Goal: Information Seeking & Learning: Learn about a topic

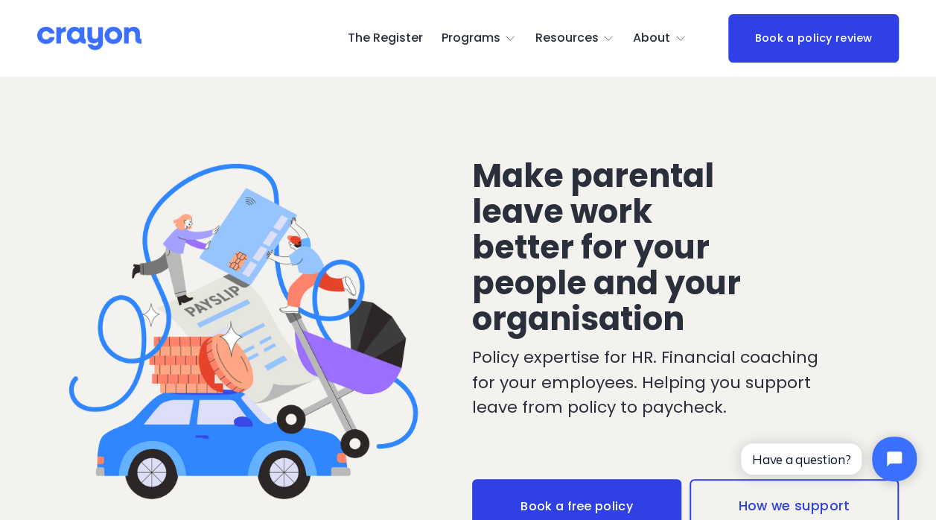
click at [0, 0] on span "Parent Hub" at bounding box center [0, 0] width 0 height 0
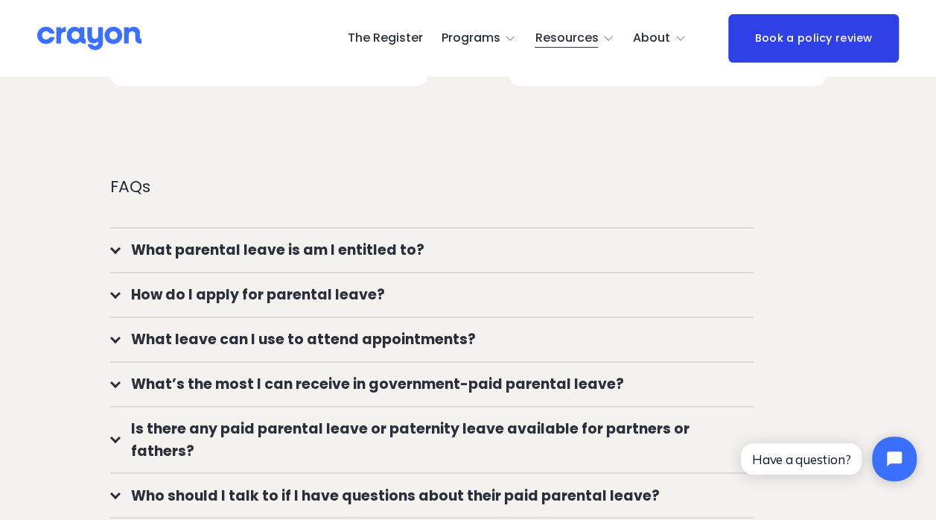
scroll to position [1043, 0]
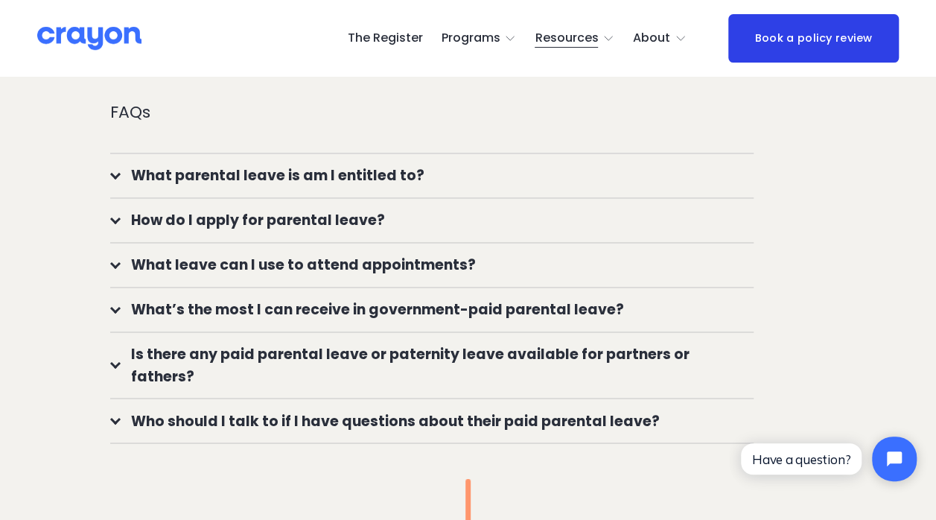
click at [115, 365] on div at bounding box center [115, 363] width 10 height 10
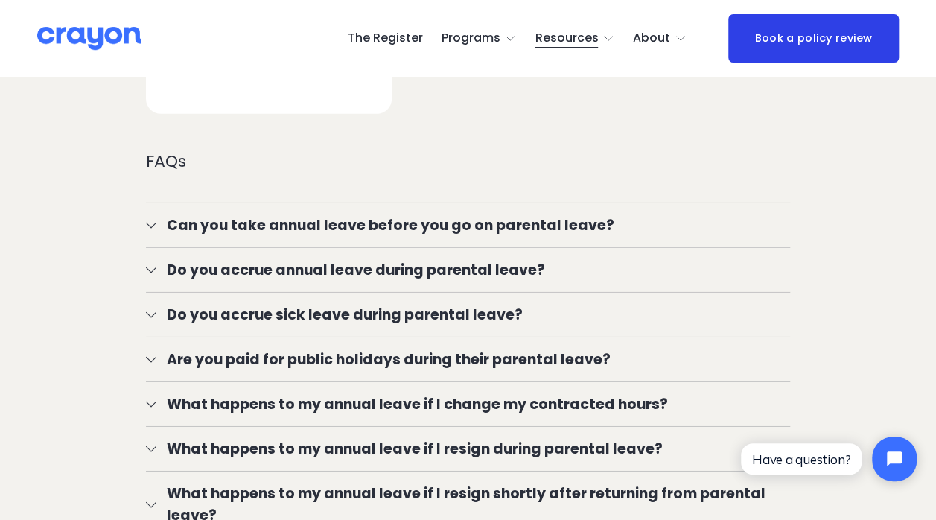
scroll to position [2309, 0]
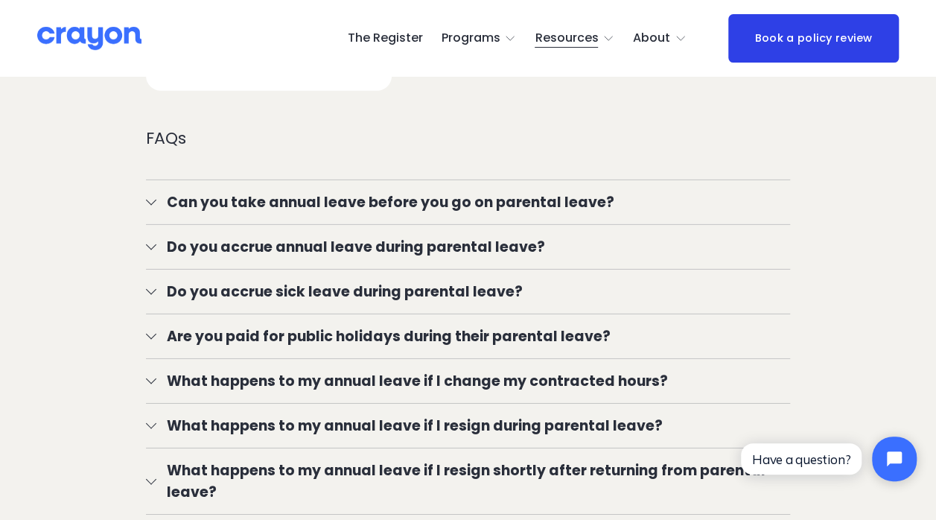
click at [154, 374] on div at bounding box center [151, 379] width 10 height 10
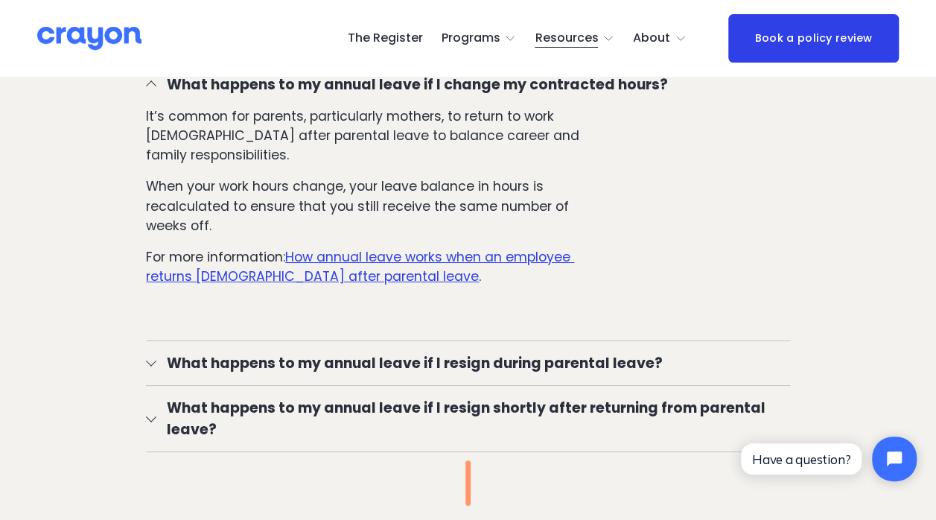
scroll to position [2607, 0]
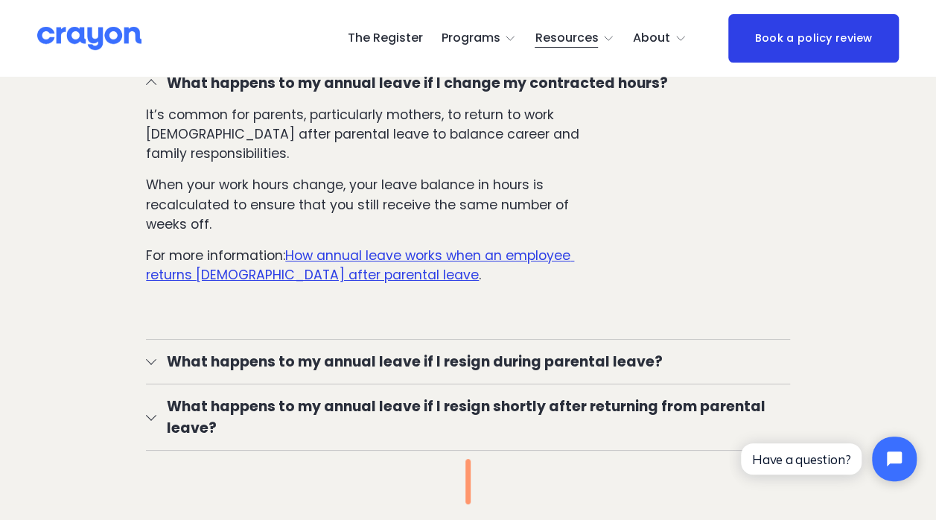
click at [153, 355] on div at bounding box center [151, 360] width 10 height 10
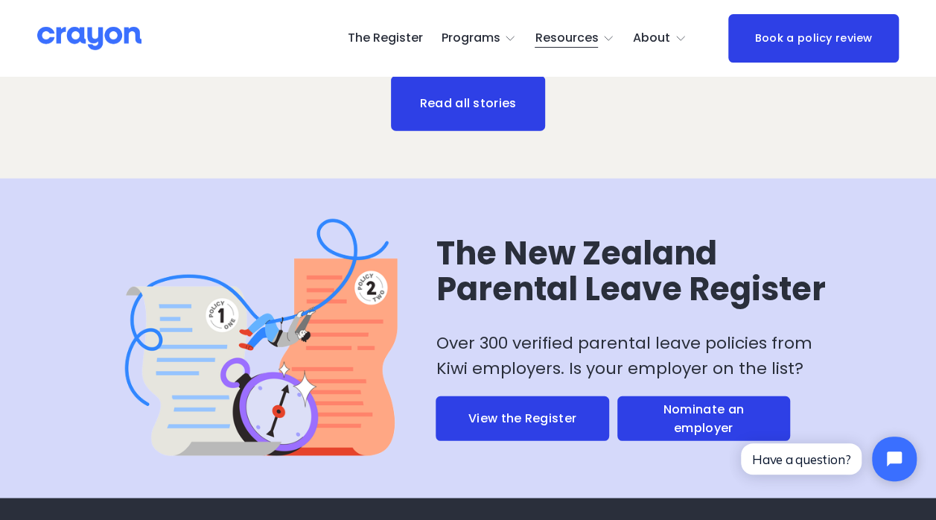
scroll to position [4544, 0]
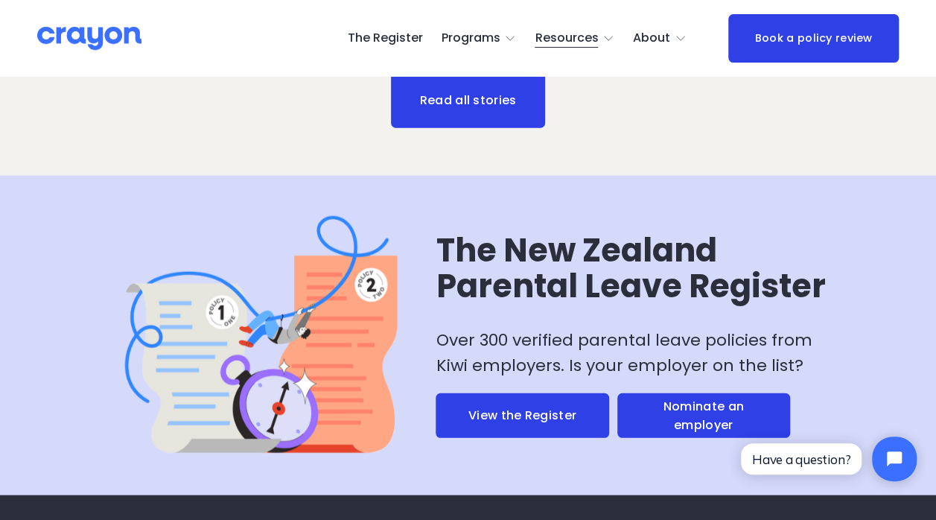
click at [514, 439] on link "View the Register" at bounding box center [522, 415] width 173 height 45
